Goal: Information Seeking & Learning: Check status

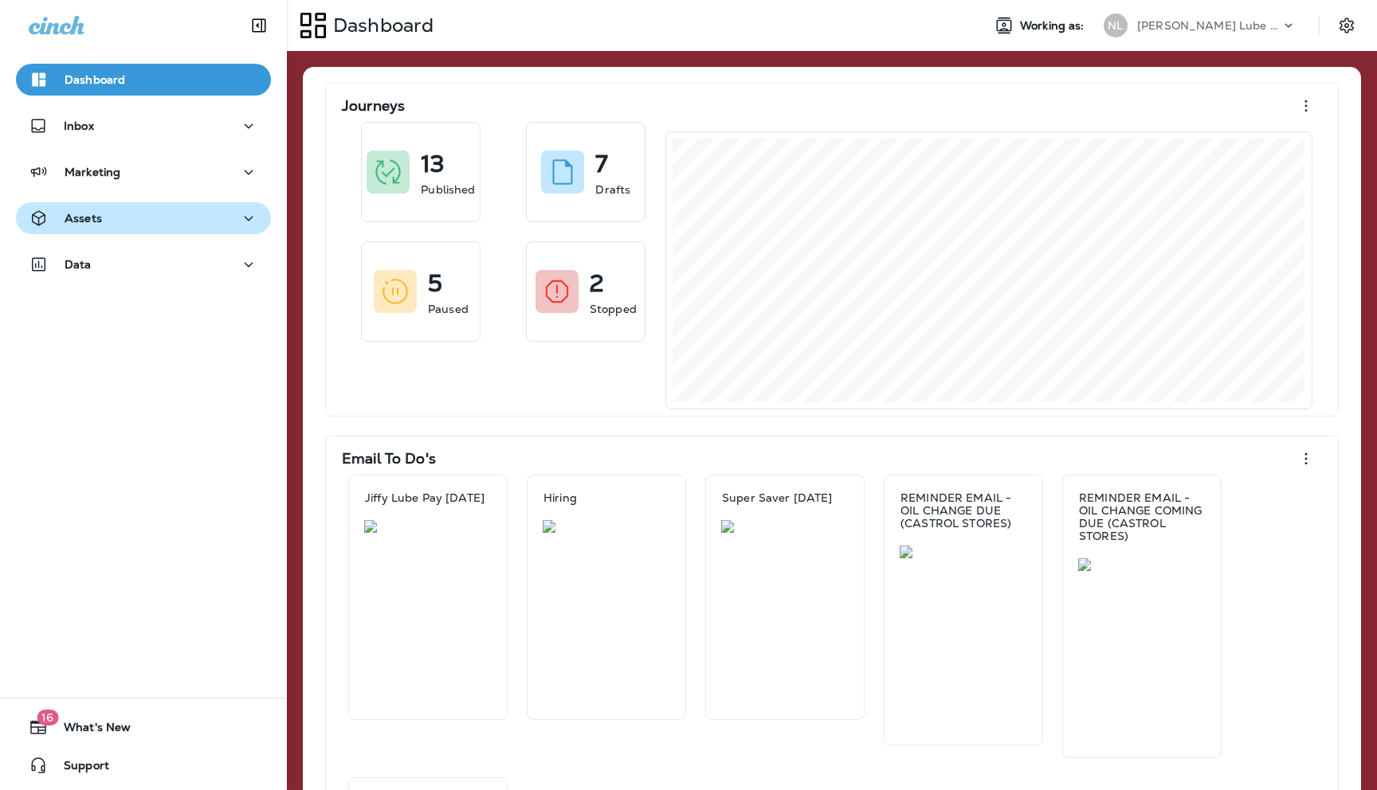
click at [182, 224] on div "Assets" at bounding box center [143, 219] width 229 height 20
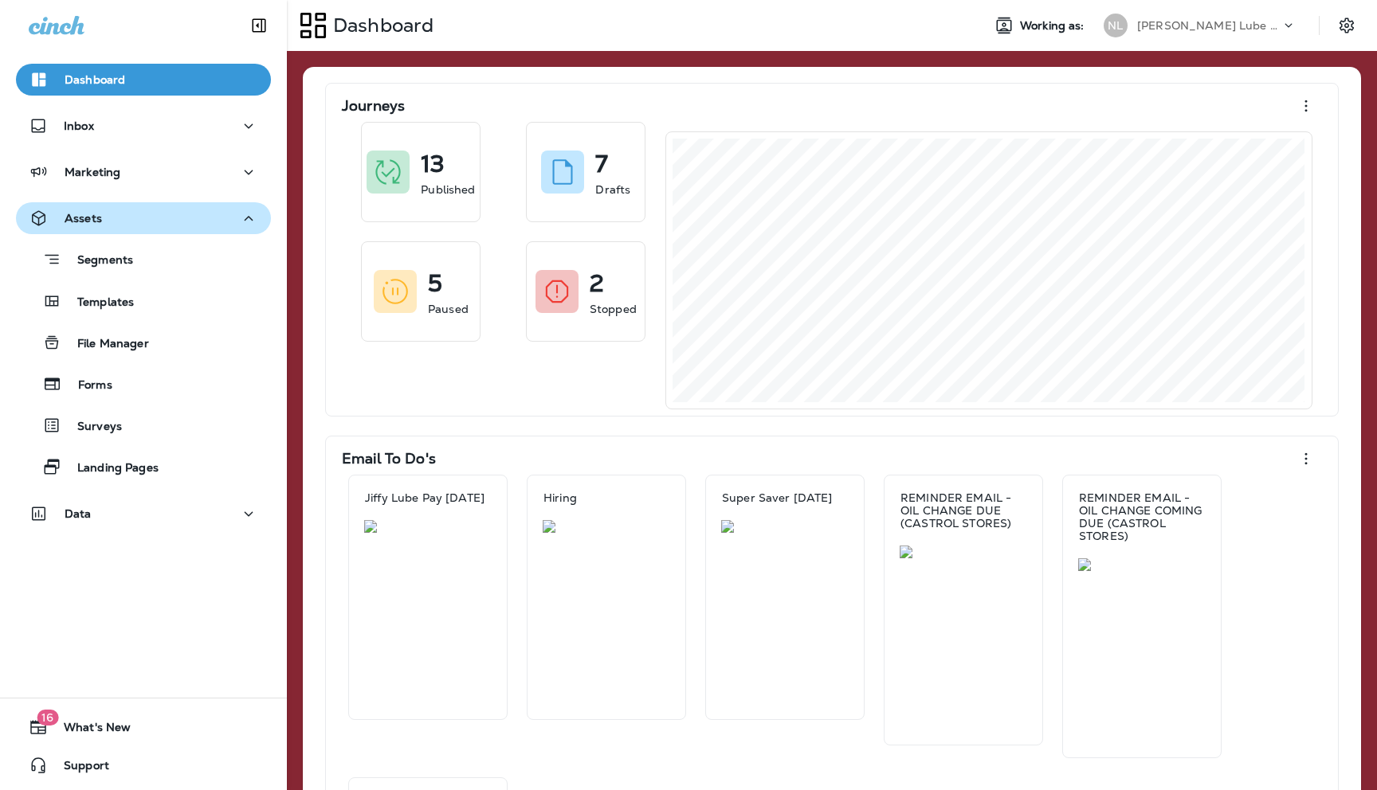
click at [147, 225] on div "Assets" at bounding box center [143, 219] width 229 height 20
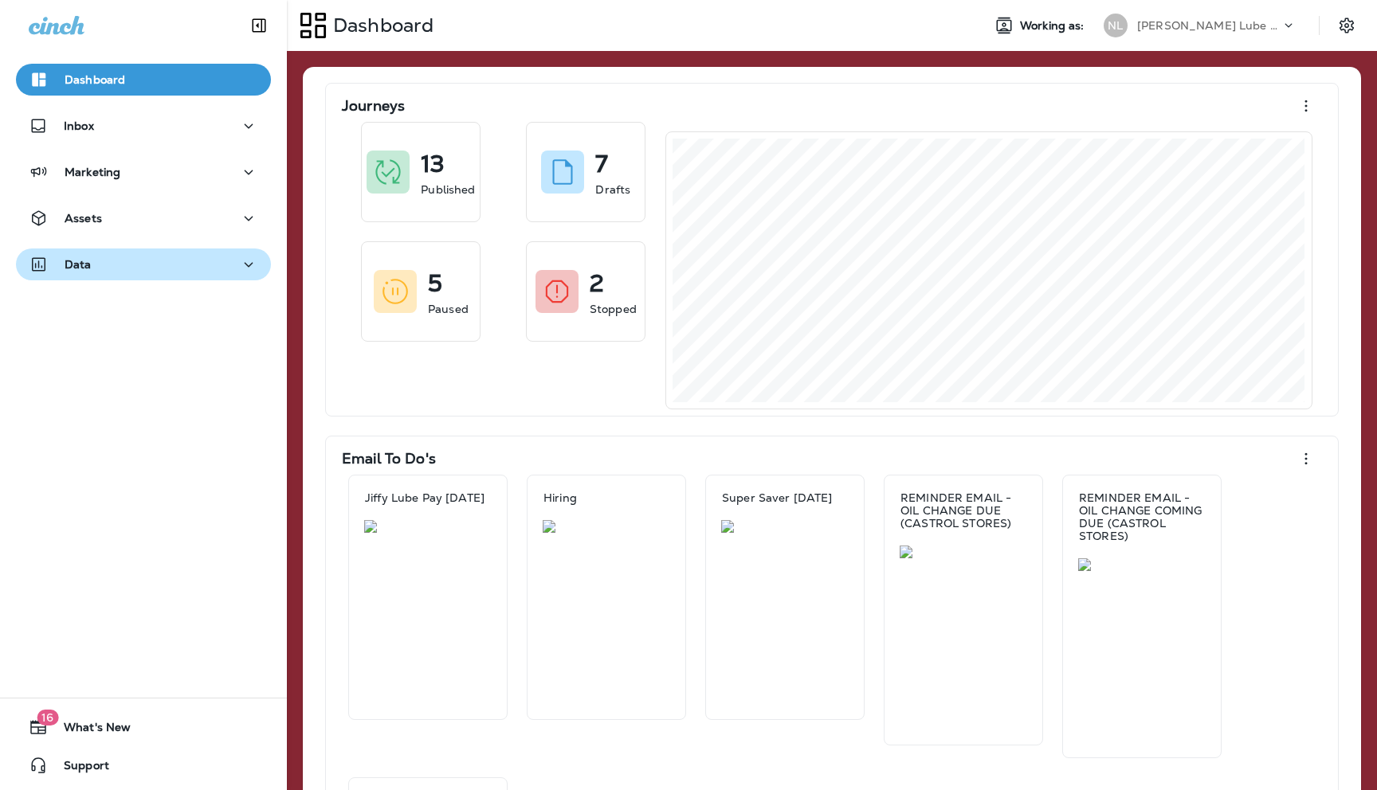
click at [118, 266] on div "Data" at bounding box center [143, 265] width 229 height 20
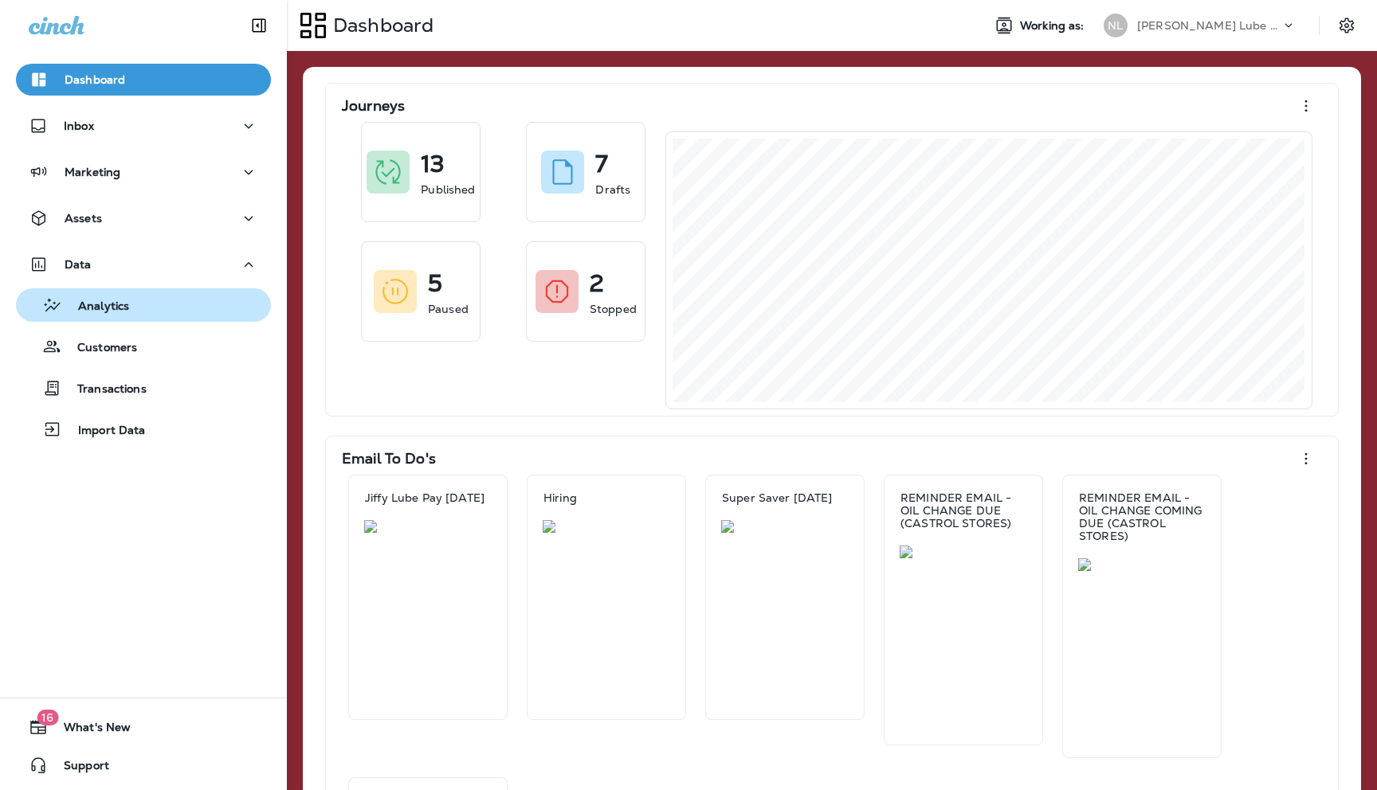
click at [115, 304] on p "Analytics" at bounding box center [95, 307] width 67 height 15
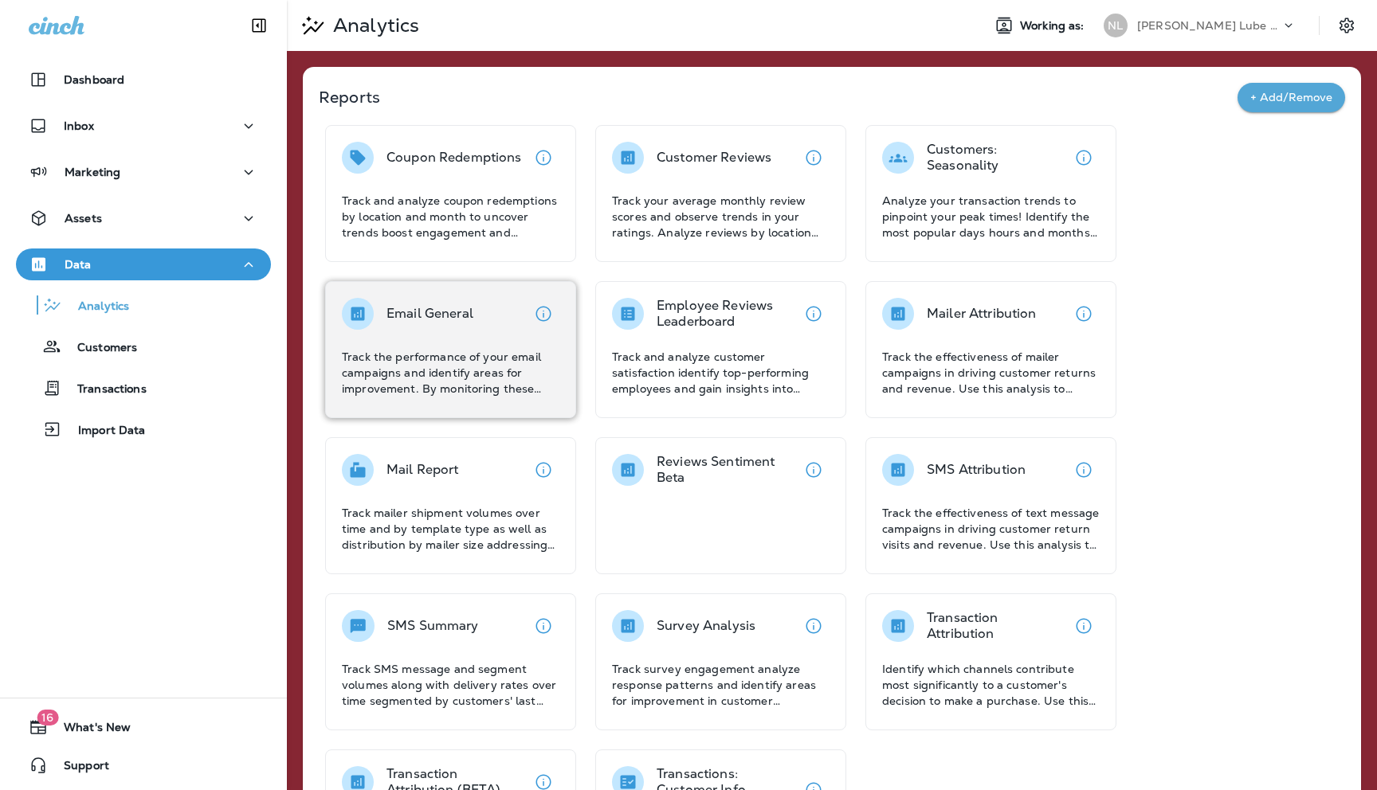
click at [468, 344] on div "Email General Track the performance of your email campaigns and identify areas …" at bounding box center [451, 347] width 218 height 99
